Goal: Task Accomplishment & Management: Manage account settings

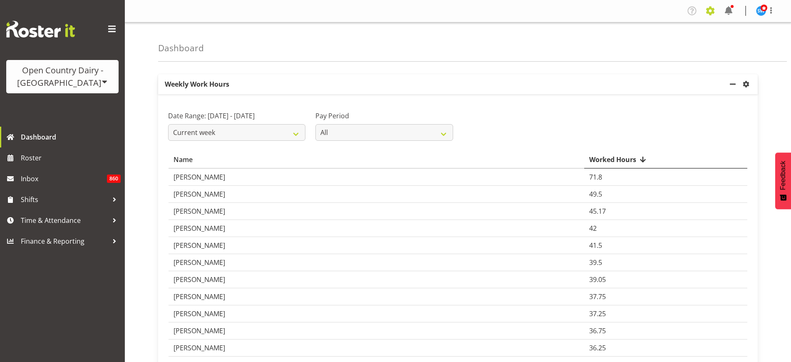
click at [709, 14] on span at bounding box center [710, 10] width 13 height 13
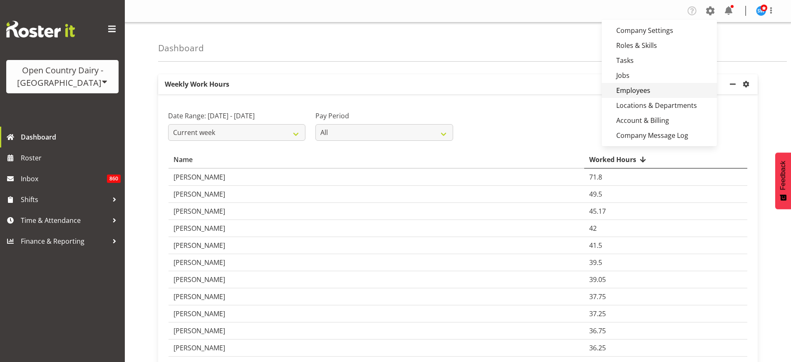
click at [650, 84] on link "Employees" at bounding box center [659, 90] width 115 height 15
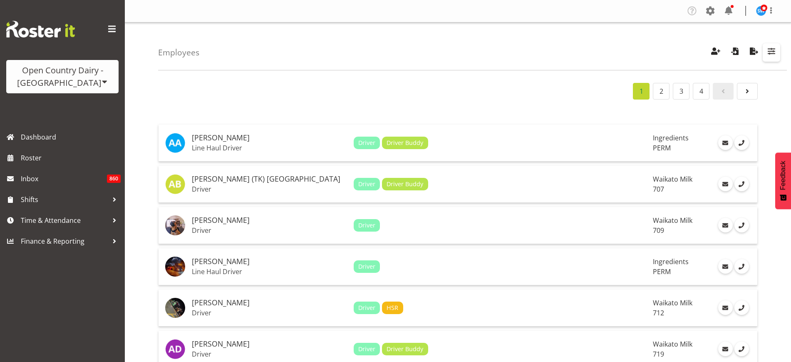
click at [774, 55] on span "button" at bounding box center [771, 51] width 11 height 11
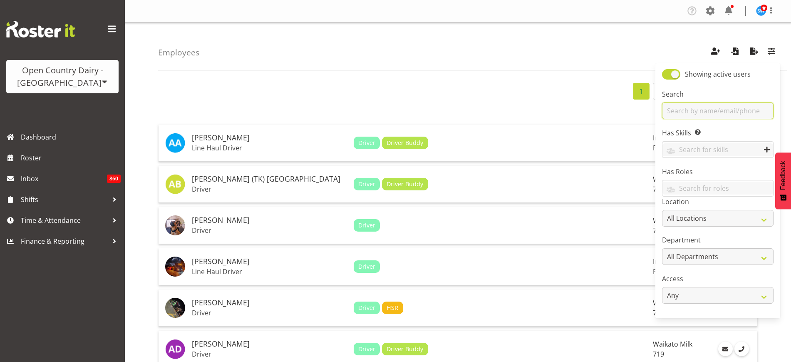
click at [693, 104] on input "text" at bounding box center [718, 110] width 112 height 17
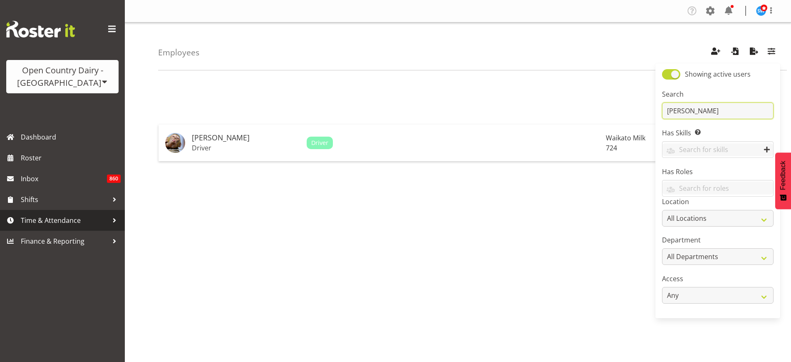
type input "brent"
click at [51, 220] on span "Time & Attendance" at bounding box center [64, 220] width 87 height 12
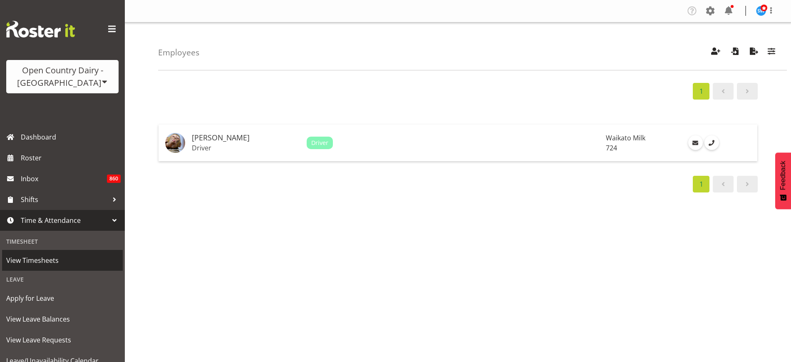
click at [43, 258] on span "View Timesheets" at bounding box center [62, 260] width 112 height 12
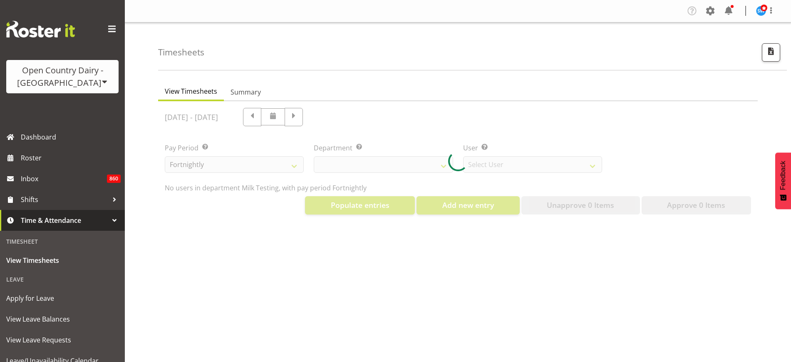
select select "733"
select select "7414"
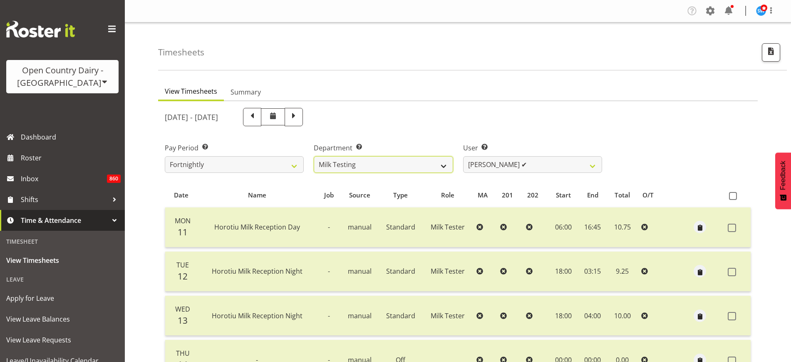
click at [443, 166] on select "701 702 703 704 705 706 707 708 709 710 711 712 713 714 715 716 717 718 719 720" at bounding box center [383, 164] width 139 height 17
select select "760"
click at [314, 156] on select "701 702 703 704 705 706 707 708 709 710 711 712 713 714 715 716 717 718 719 720" at bounding box center [383, 164] width 139 height 17
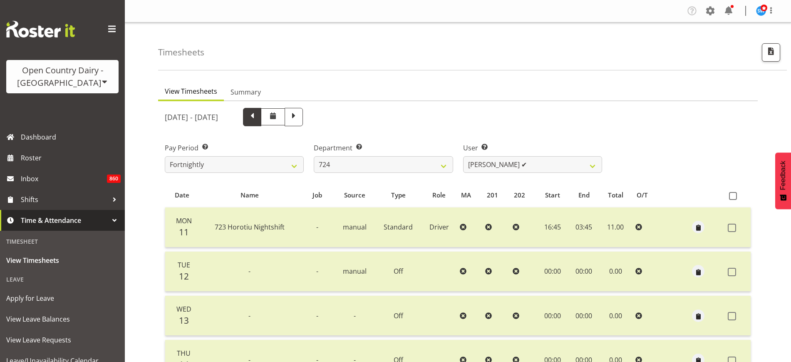
click at [258, 118] on span at bounding box center [252, 116] width 11 height 11
select select
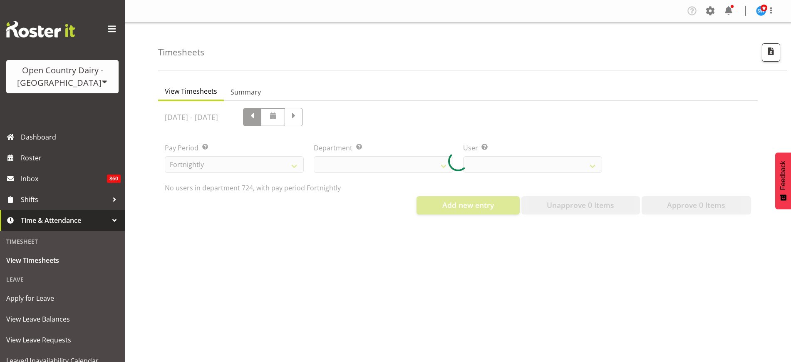
select select "760"
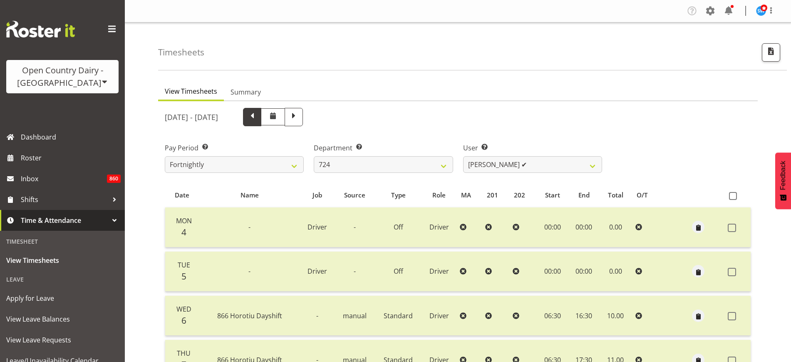
click at [258, 118] on span at bounding box center [252, 116] width 11 height 11
select select
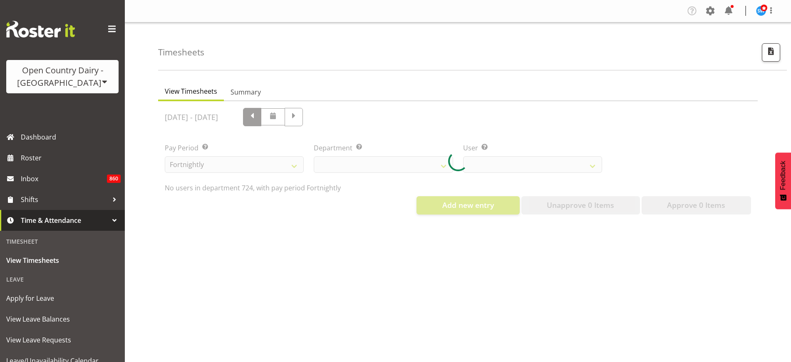
select select "760"
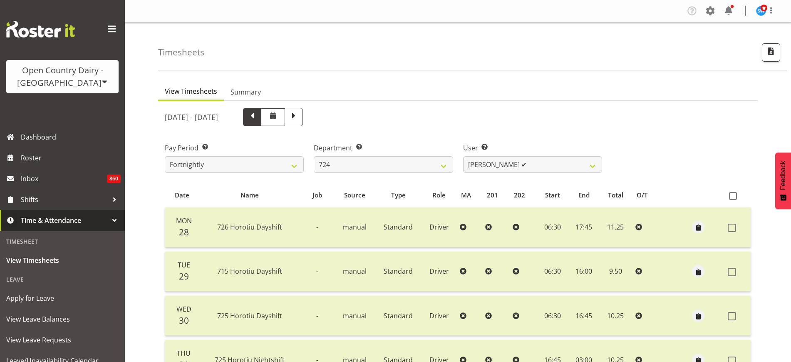
click at [285, 118] on span at bounding box center [273, 116] width 24 height 17
click at [258, 119] on span at bounding box center [252, 116] width 11 height 11
select select
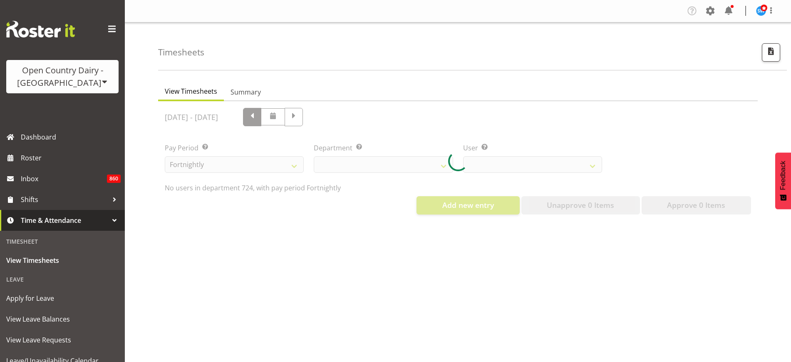
select select "760"
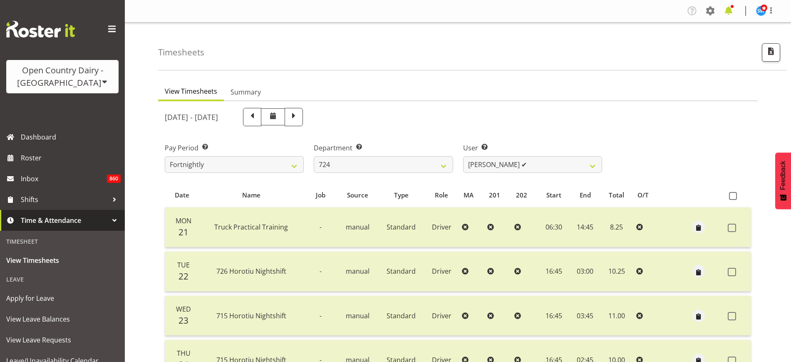
click at [731, 11] on span at bounding box center [728, 10] width 13 height 13
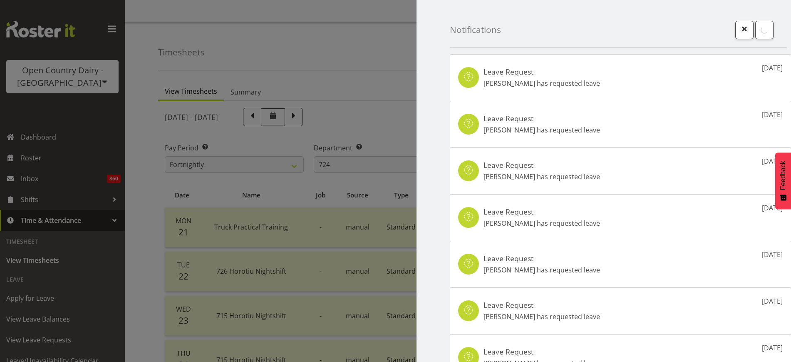
click at [313, 25] on div at bounding box center [395, 181] width 791 height 362
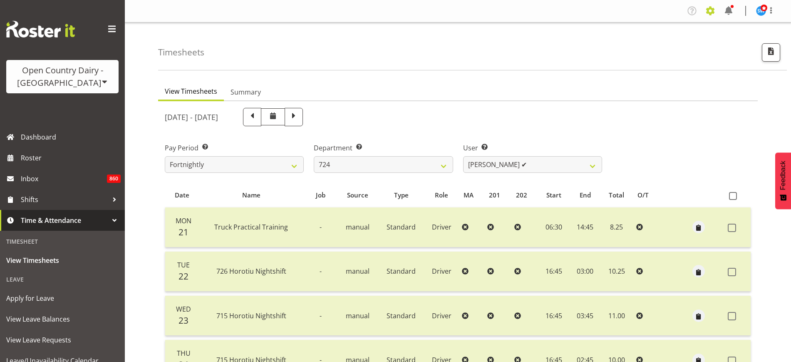
click at [709, 15] on span at bounding box center [710, 10] width 13 height 13
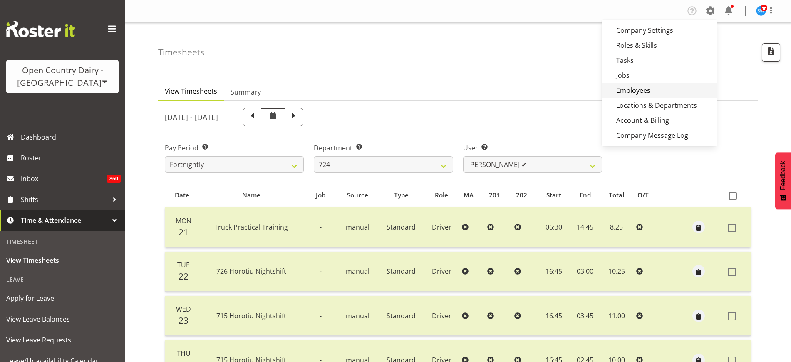
click at [657, 89] on link "Employees" at bounding box center [659, 90] width 115 height 15
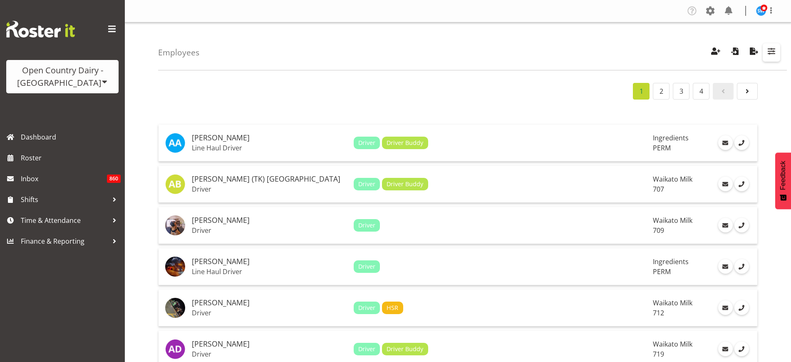
click at [773, 57] on button "button" at bounding box center [771, 52] width 17 height 18
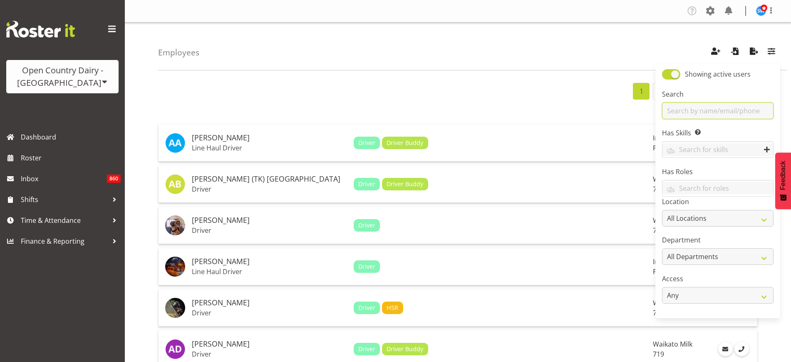
click at [730, 110] on input "text" at bounding box center [718, 110] width 112 height 17
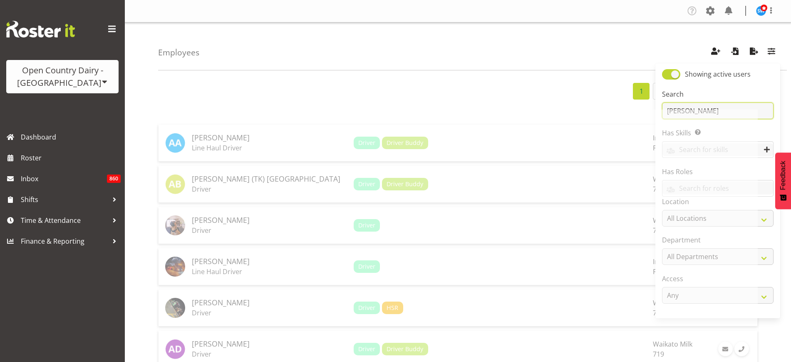
type input "[PERSON_NAME]"
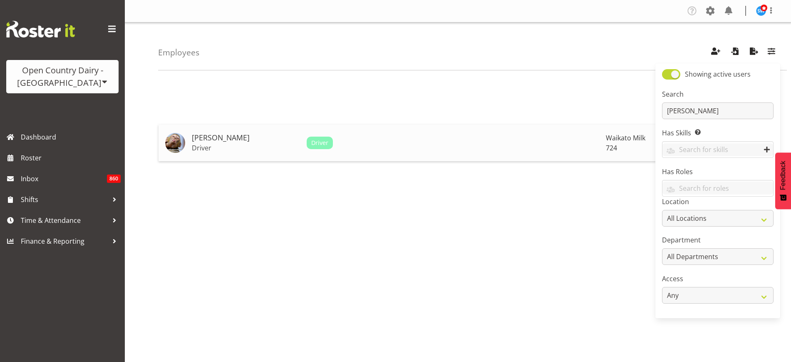
click at [219, 139] on h5 "[PERSON_NAME]" at bounding box center [246, 138] width 108 height 8
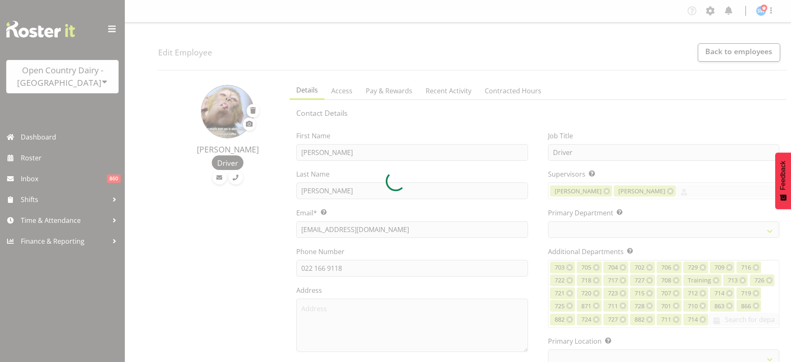
select select "TimelineWeek"
select select
select select "1054"
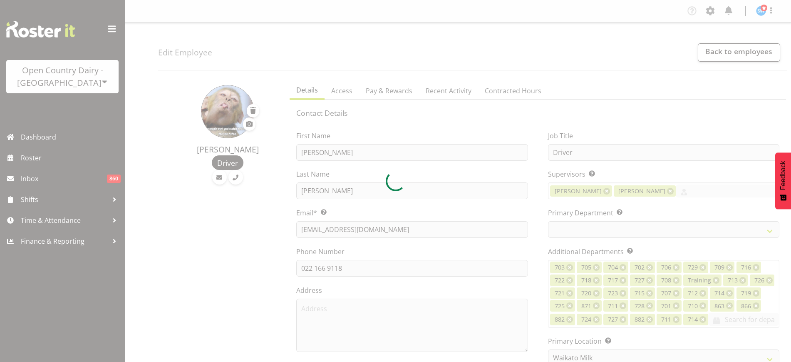
select select "760"
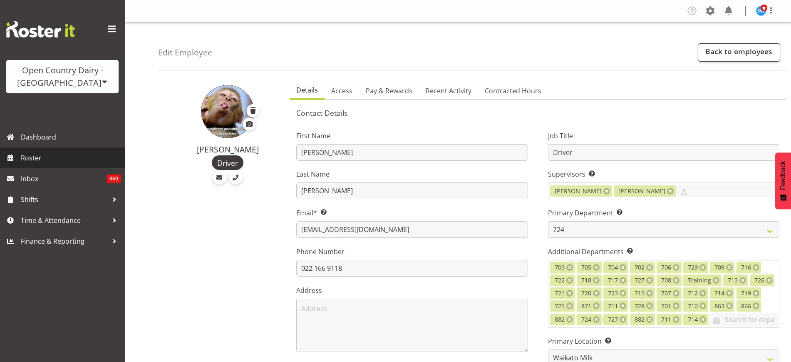
click at [50, 157] on span "Roster" at bounding box center [71, 158] width 100 height 12
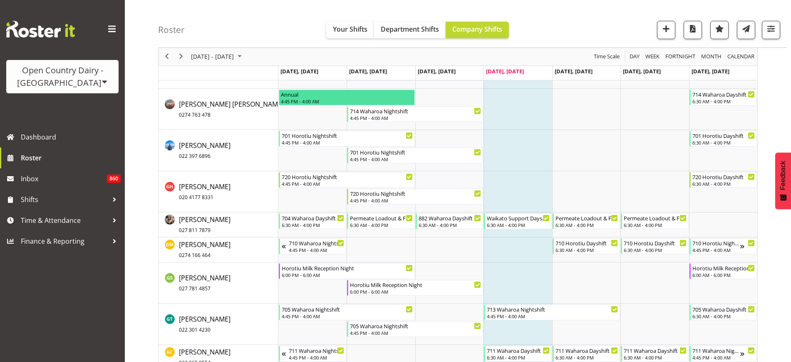
scroll to position [1977, 0]
